Goal: Check status

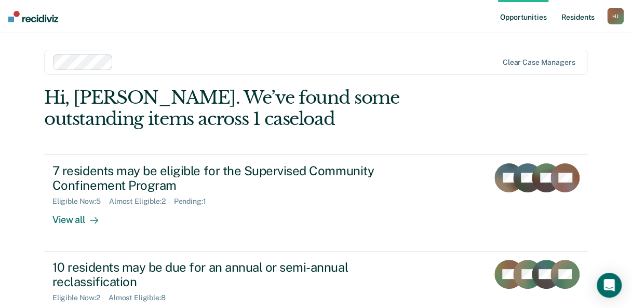
click at [575, 20] on link "Resident s" at bounding box center [578, 16] width 38 height 33
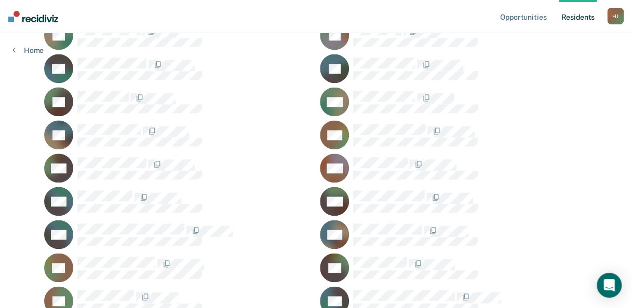
scroll to position [519, 0]
